Goal: Task Accomplishment & Management: Manage account settings

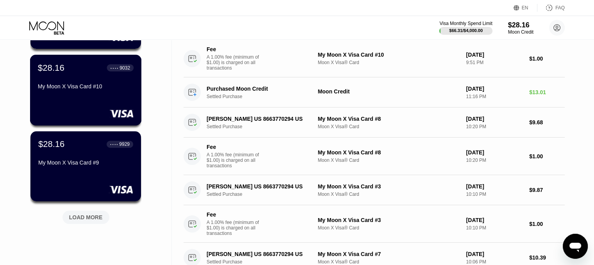
scroll to position [273, 0]
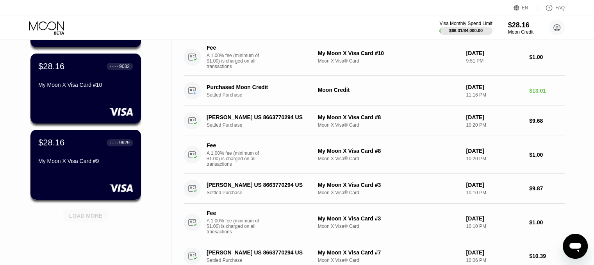
click at [88, 218] on div "LOAD MORE" at bounding box center [86, 215] width 34 height 7
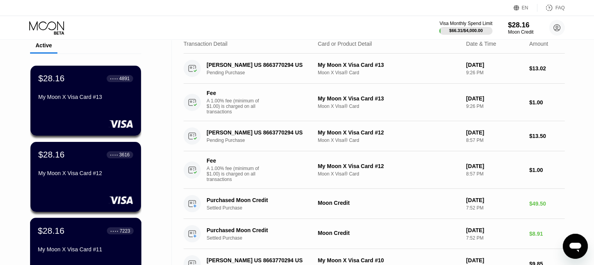
scroll to position [0, 0]
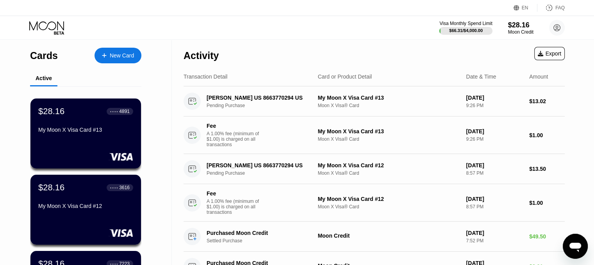
click at [32, 23] on icon at bounding box center [47, 28] width 36 height 14
click at [556, 26] on icon at bounding box center [557, 28] width 4 height 4
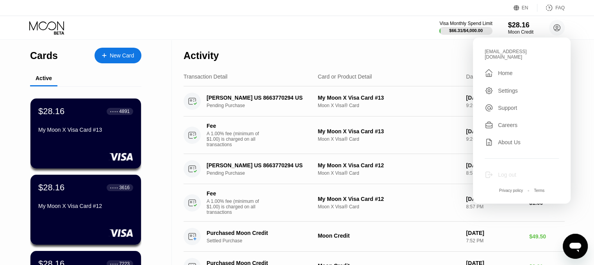
click at [504, 171] on div "Log out" at bounding box center [507, 174] width 18 height 6
